Goal: Information Seeking & Learning: Learn about a topic

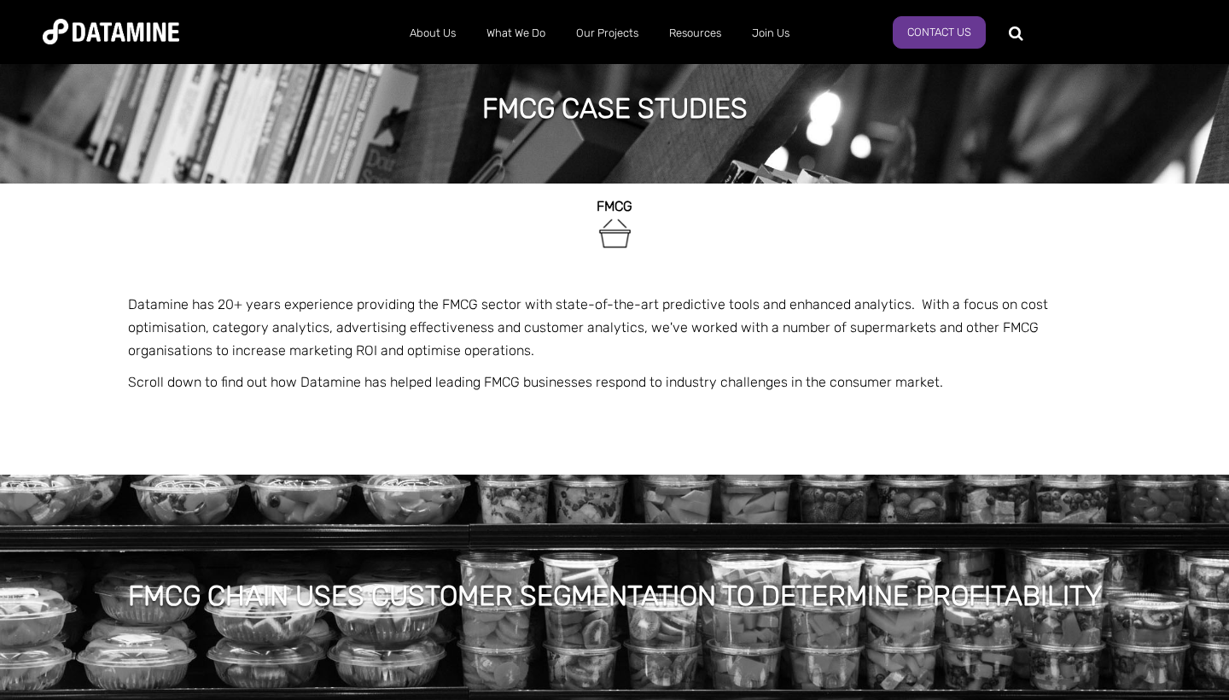
scroll to position [27, 0]
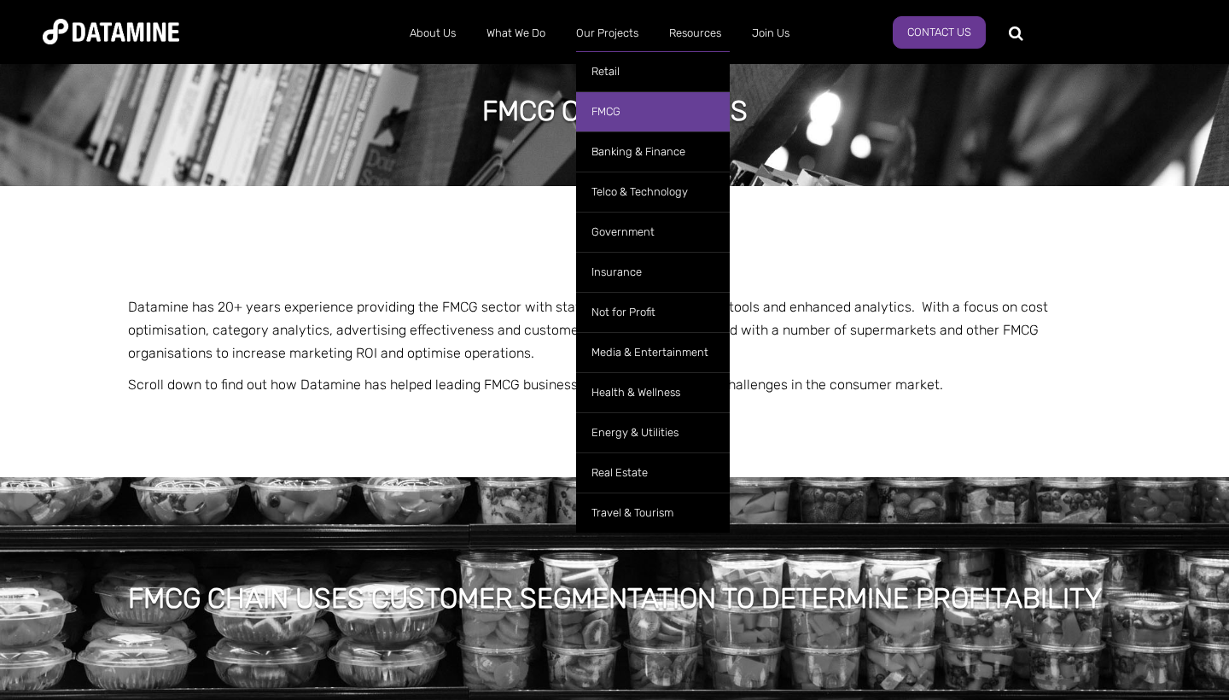
click at [626, 112] on link "FMCG" at bounding box center [653, 111] width 154 height 40
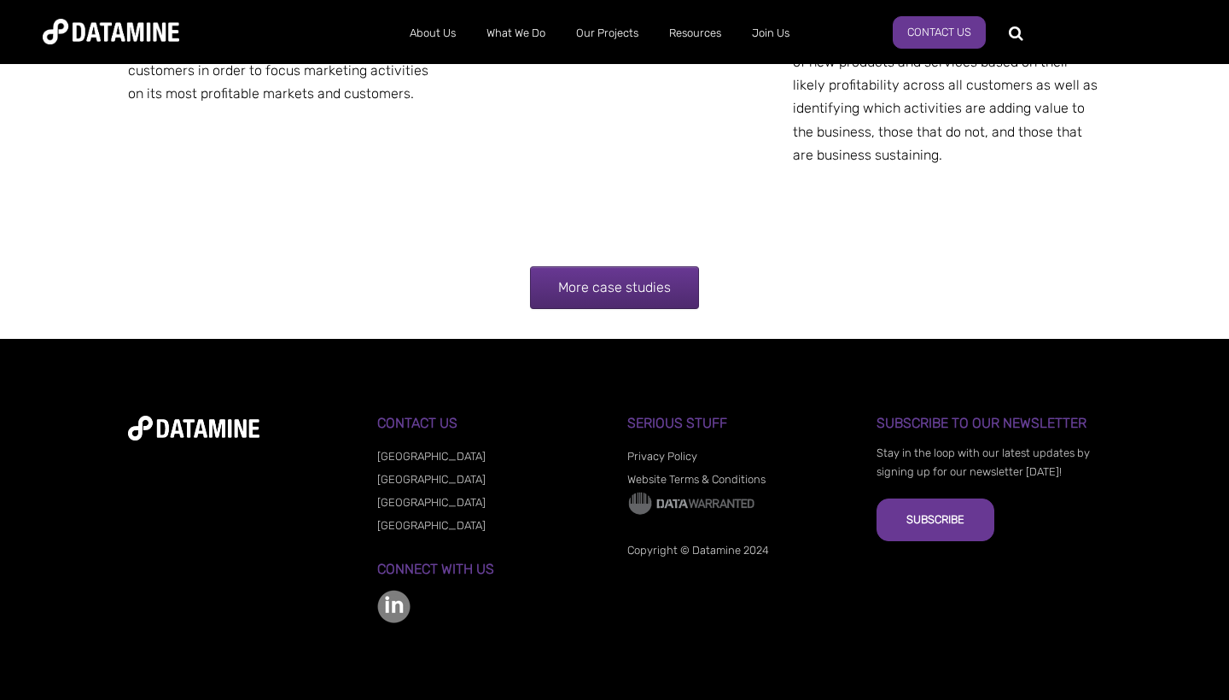
scroll to position [3467, 0]
click at [612, 298] on link "More case studies" at bounding box center [614, 287] width 169 height 43
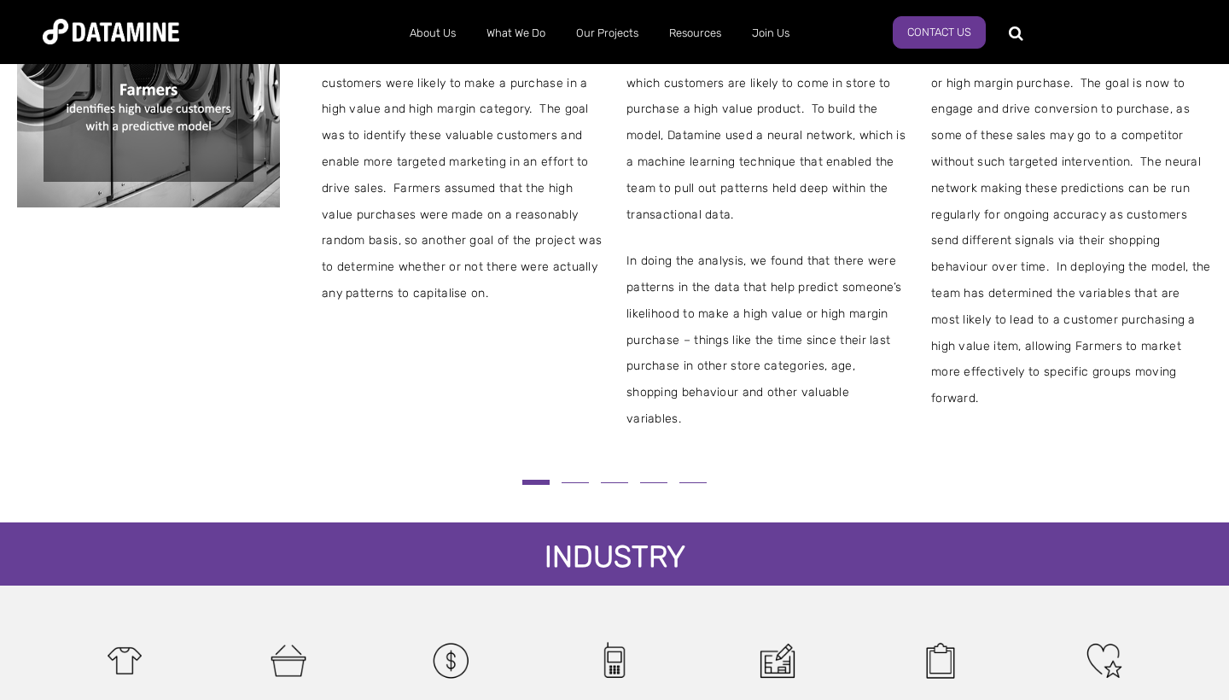
scroll to position [594, 0]
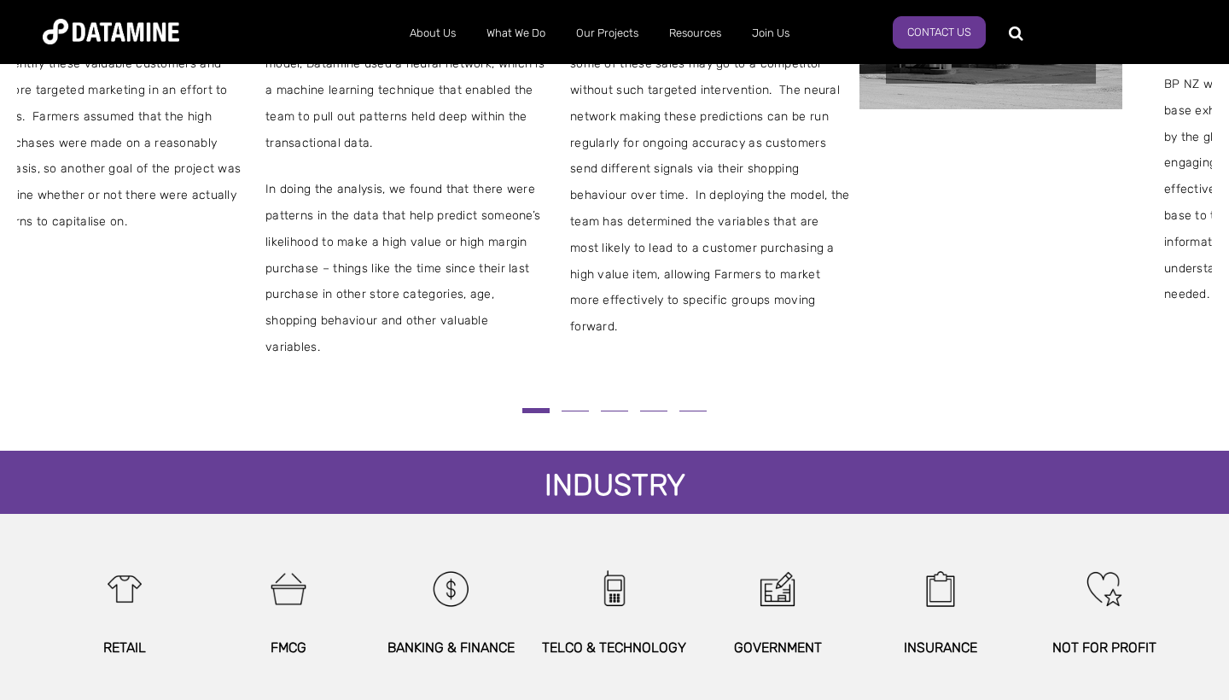
drag, startPoint x: 910, startPoint y: 308, endPoint x: 512, endPoint y: 324, distance: 398.8
click at [512, 324] on div "THE CHALLENGE In line with its business strategy, Farmers wanted a way to bette…" at bounding box center [253, 129] width 1194 height 461
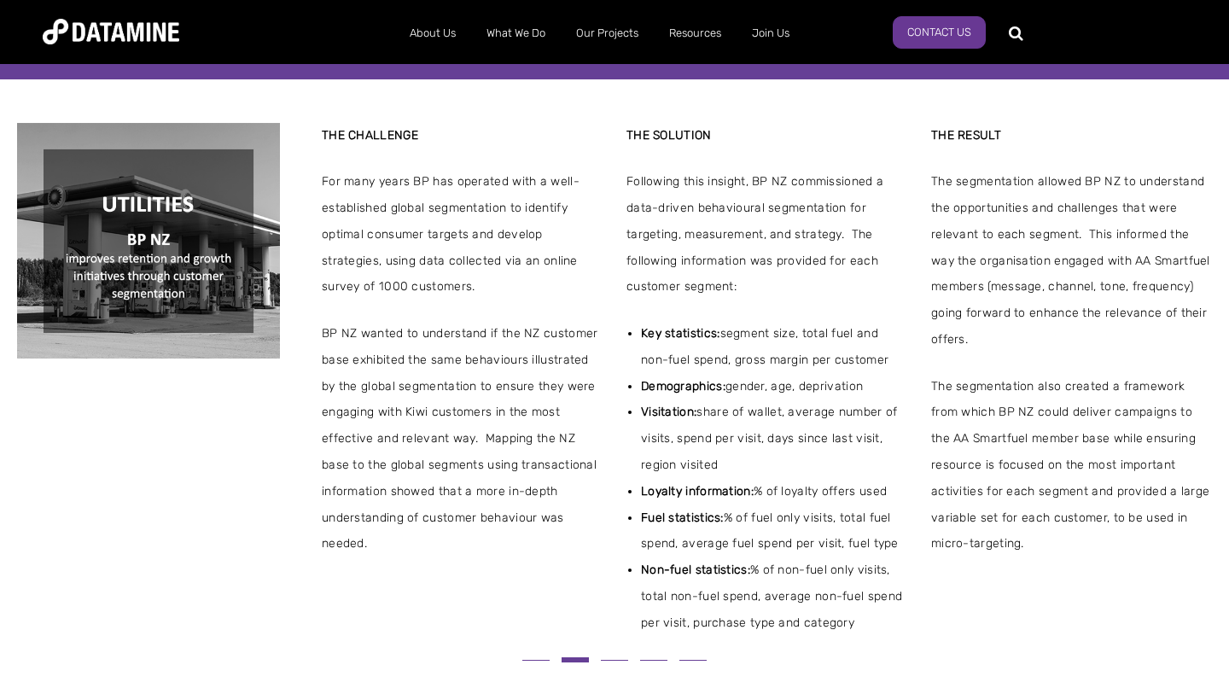
scroll to position [345, 0]
drag, startPoint x: 790, startPoint y: 352, endPoint x: 49, endPoint y: 434, distance: 746.0
click at [625, 434] on ul "Key statistics: segment size, total fuel and non-fuel spend, gross margin per c…" at bounding box center [765, 479] width 281 height 316
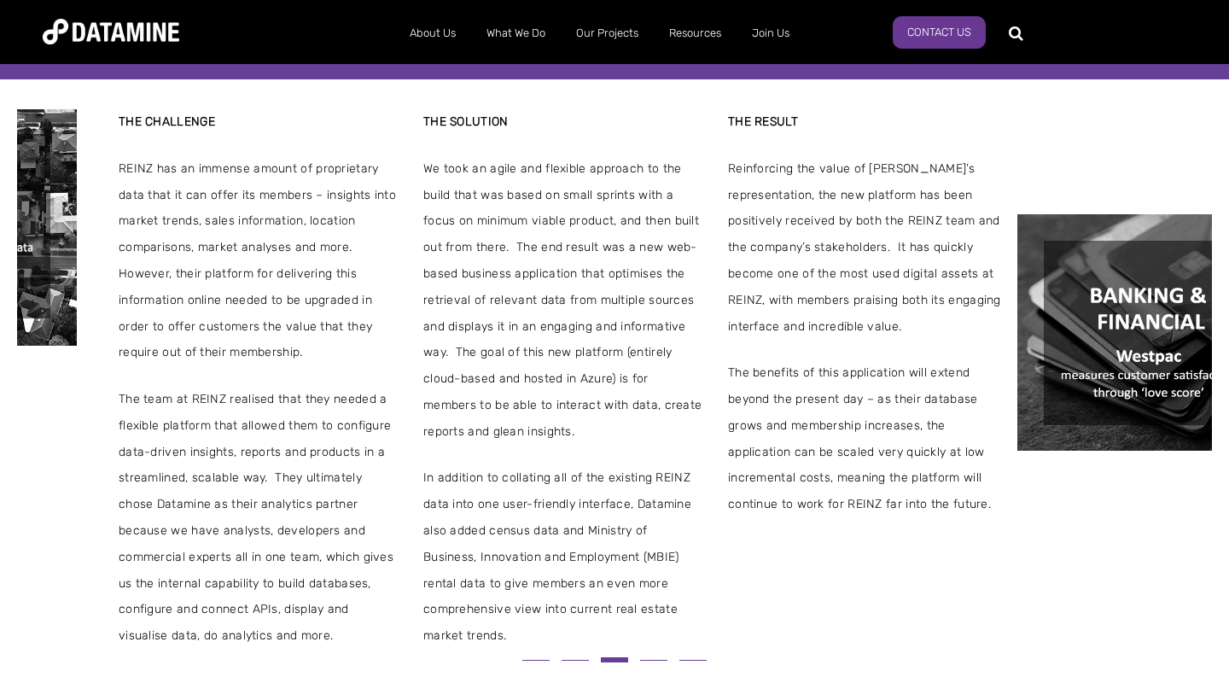
drag, startPoint x: 660, startPoint y: 390, endPoint x: 96, endPoint y: 397, distance: 564.0
click at [423, 397] on span "We took an agile and flexible approach to the build that was based on small spr…" at bounding box center [563, 300] width 281 height 289
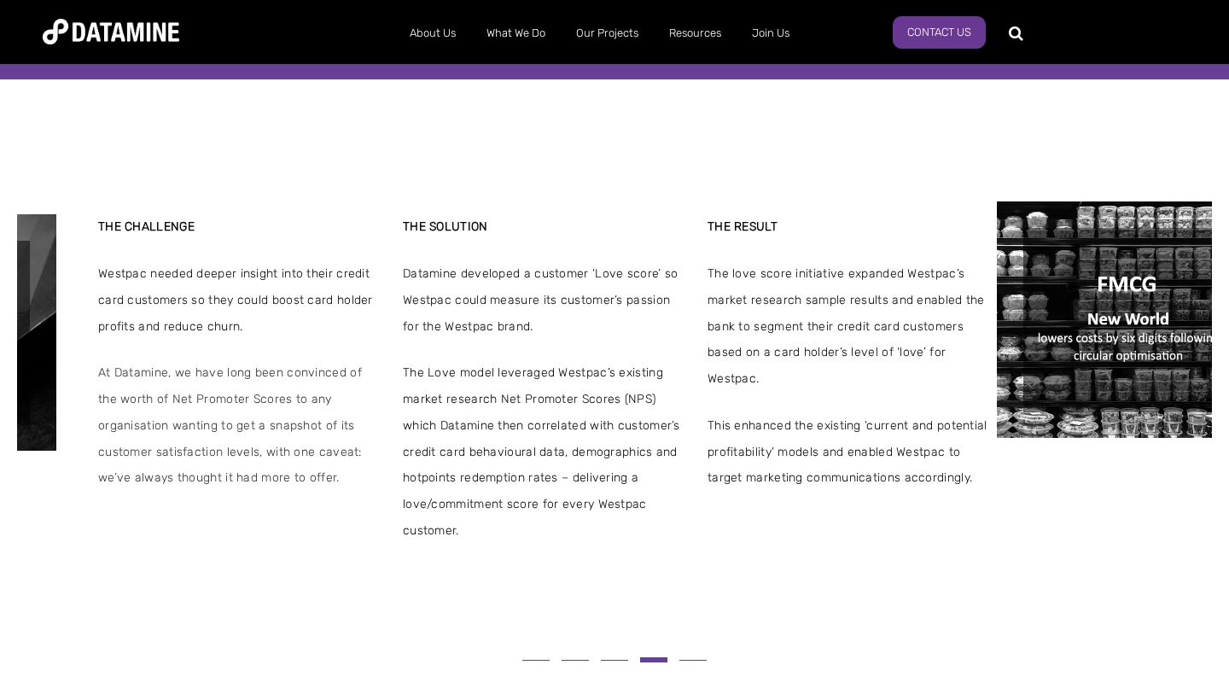
drag, startPoint x: 556, startPoint y: 360, endPoint x: 34, endPoint y: 377, distance: 522.4
click at [112, 365] on span "At Datamine, we have long been convinced of the worth of Net Promoter Scores to…" at bounding box center [238, 425] width 281 height 131
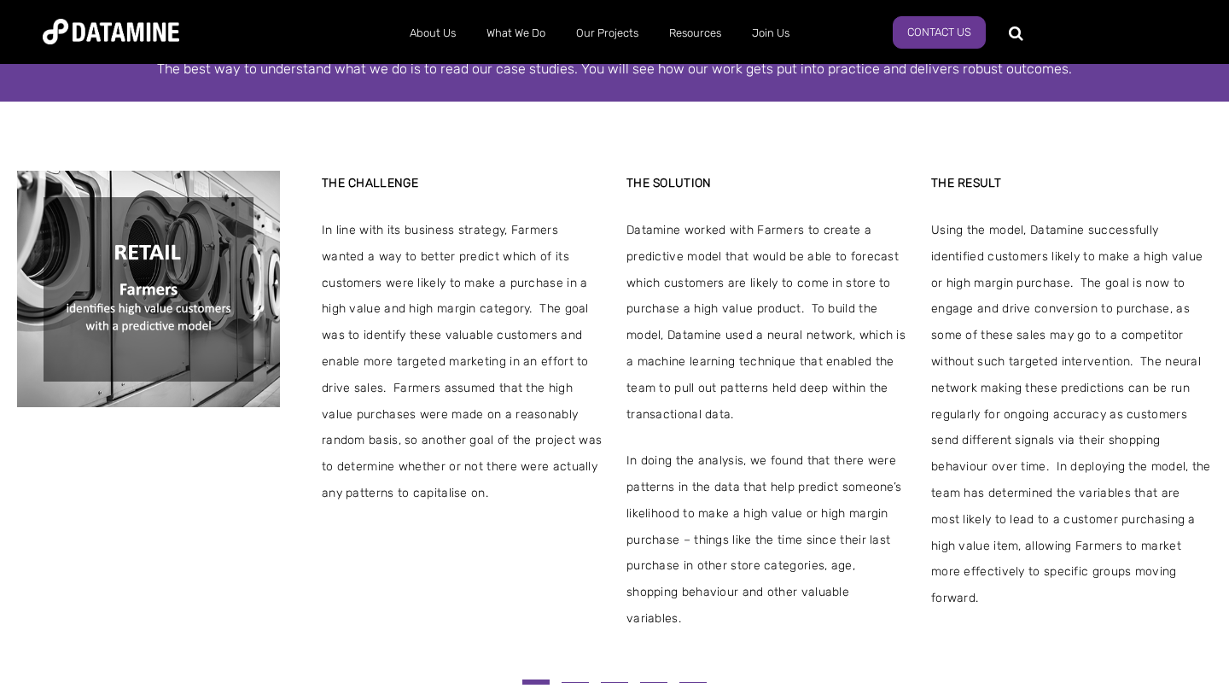
scroll to position [349, 0]
